Goal: Transaction & Acquisition: Purchase product/service

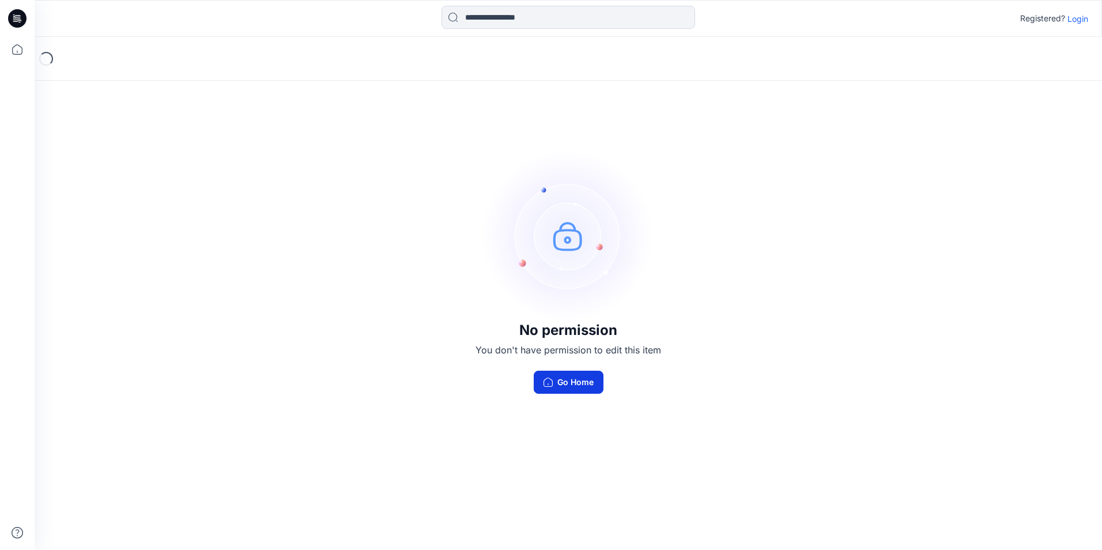
click at [570, 384] on button "Go Home" at bounding box center [569, 382] width 70 height 23
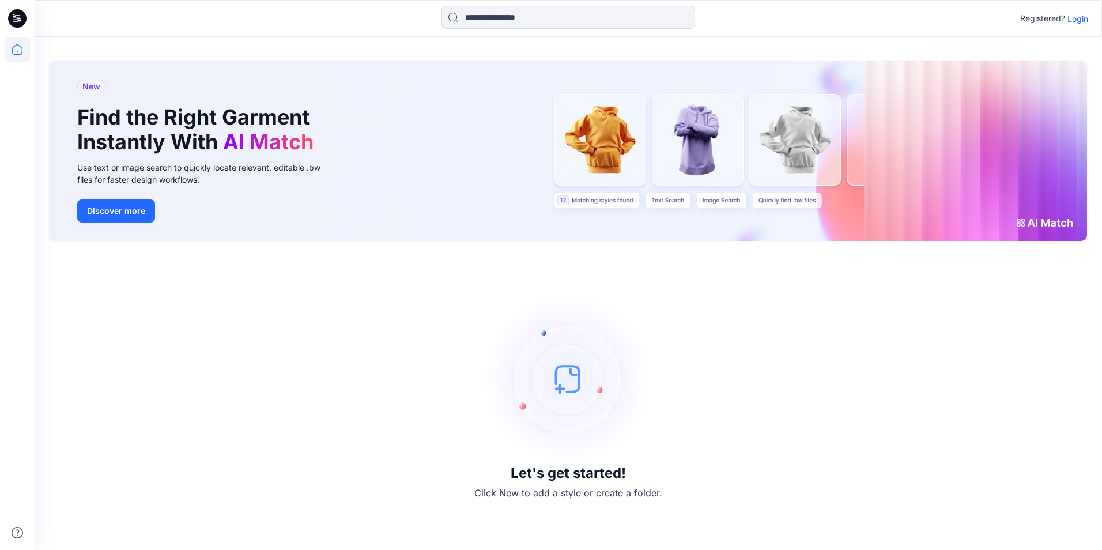
click at [22, 20] on icon at bounding box center [17, 18] width 18 height 18
click at [902, 24] on div "Registered? Login" at bounding box center [568, 18] width 1067 height 25
click at [1071, 21] on p "Login" at bounding box center [1077, 19] width 21 height 12
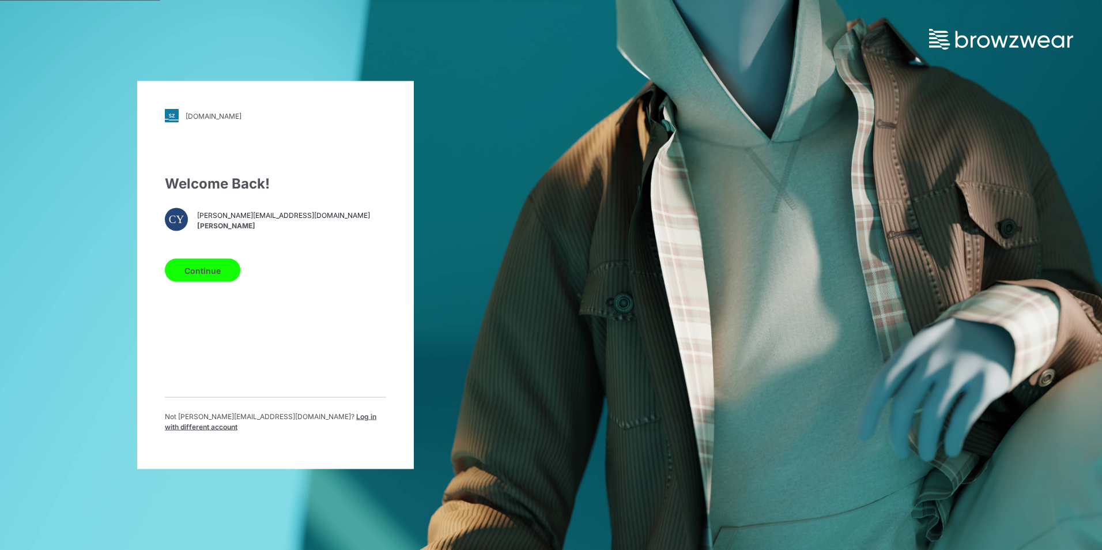
click at [212, 275] on button "Continue" at bounding box center [202, 270] width 75 height 23
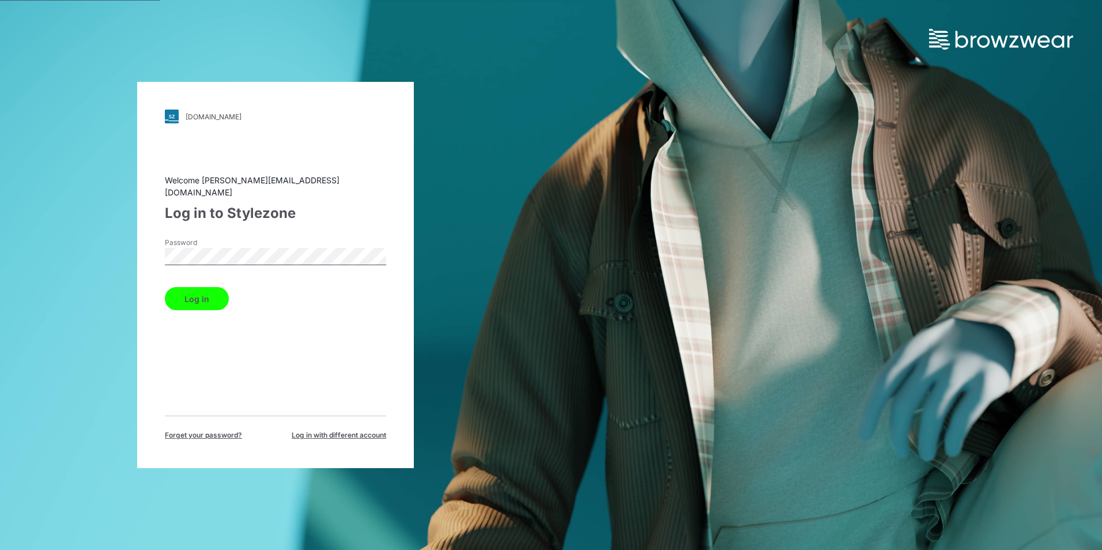
click at [165, 287] on button "Log in" at bounding box center [197, 298] width 64 height 23
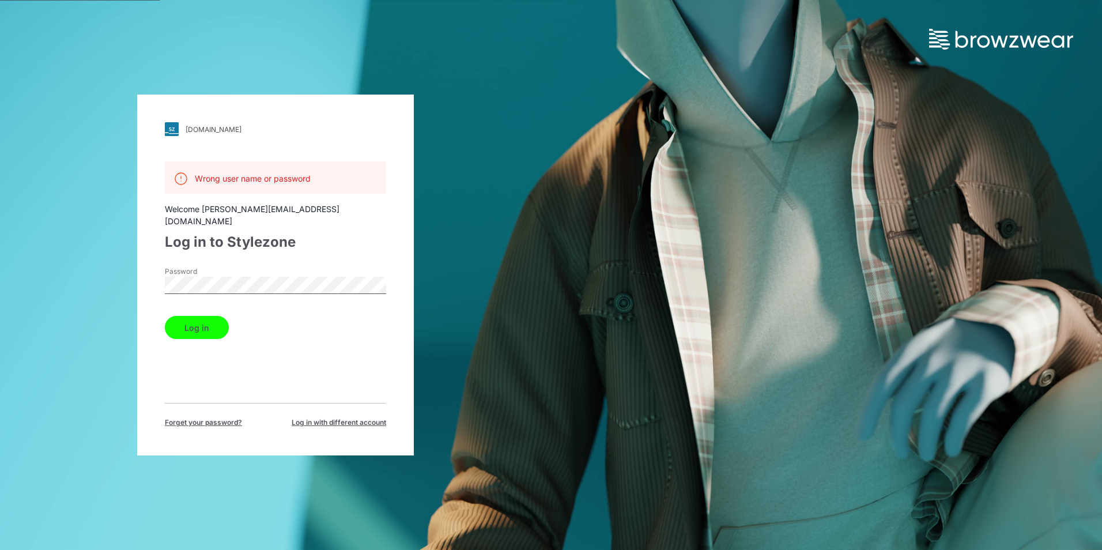
click at [0, 232] on html "[DOMAIN_NAME] Loading... Wrong user name or password Welcome [PERSON_NAME][EMAI…" at bounding box center [551, 275] width 1102 height 550
click at [165, 316] on button "Log in" at bounding box center [197, 327] width 64 height 23
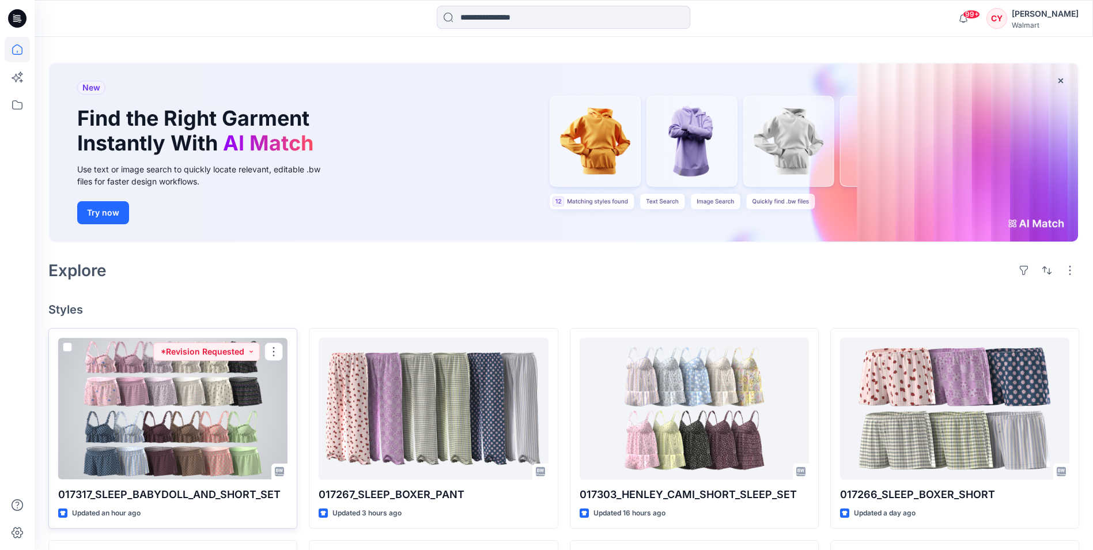
scroll to position [58, 0]
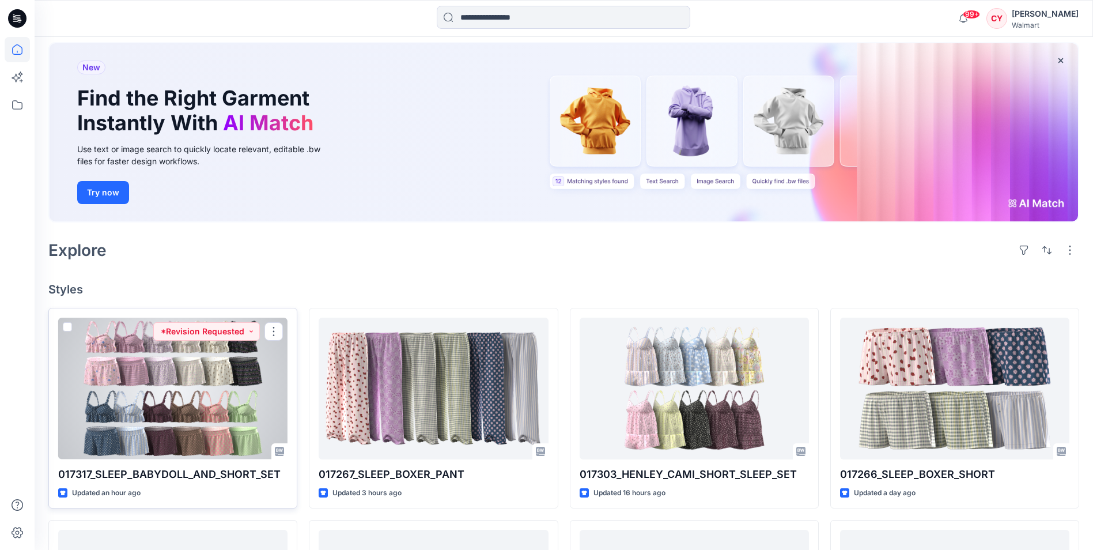
click at [203, 425] on div at bounding box center [172, 388] width 229 height 141
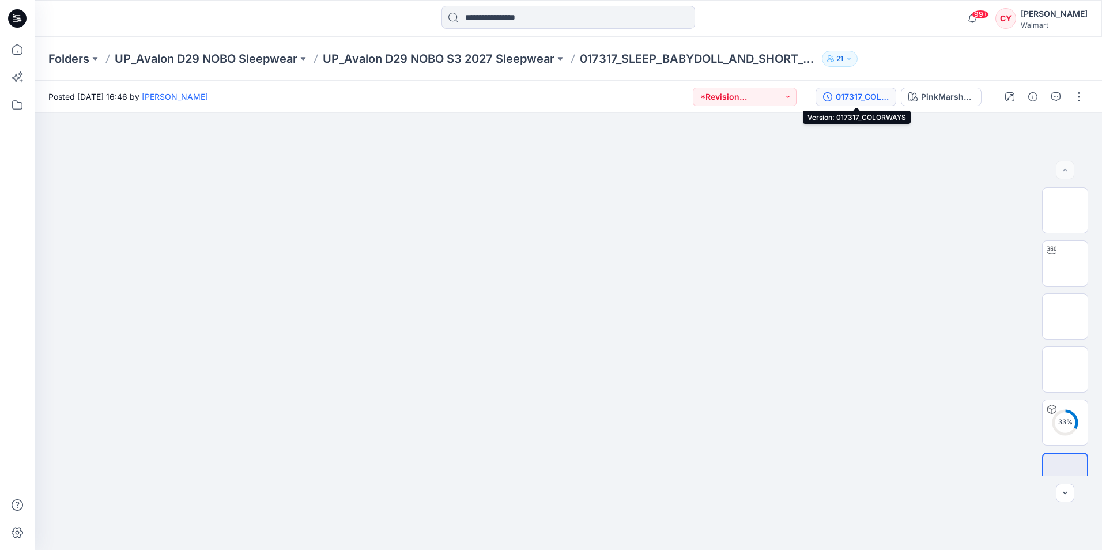
click at [860, 95] on div "017317_COLORWAYS" at bounding box center [862, 96] width 53 height 13
